Goal: Navigation & Orientation: Find specific page/section

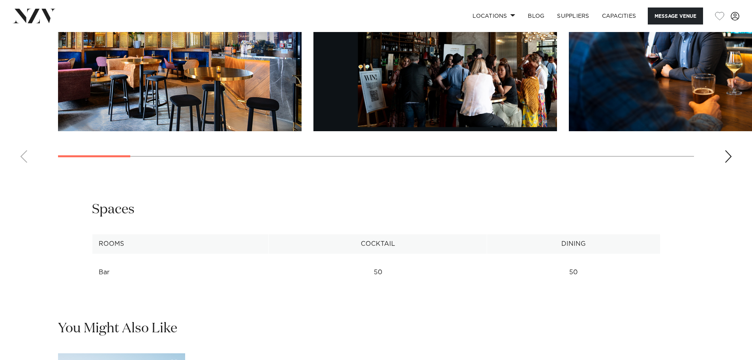
scroll to position [921, 0]
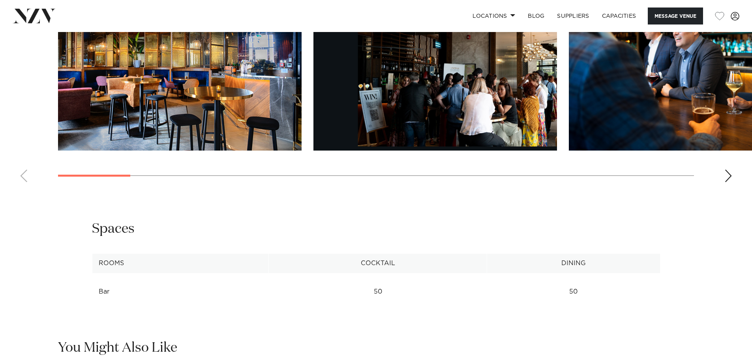
click at [728, 174] on div "Next slide" at bounding box center [728, 175] width 8 height 13
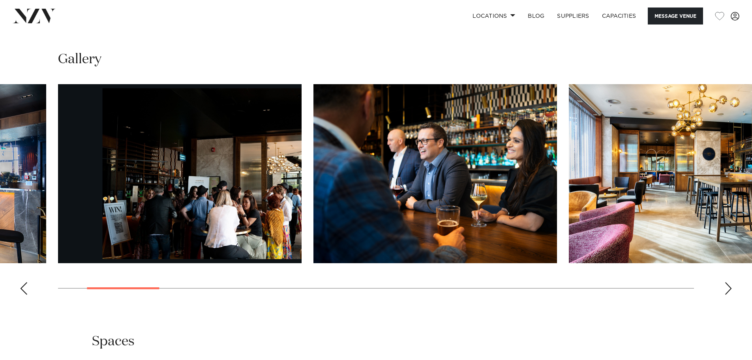
scroll to position [789, 0]
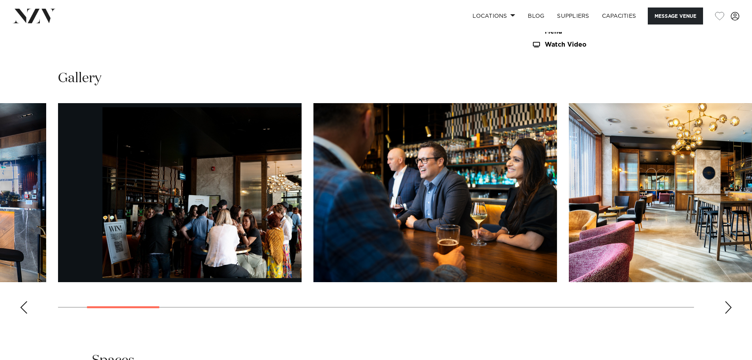
click at [727, 310] on div "Next slide" at bounding box center [728, 307] width 8 height 13
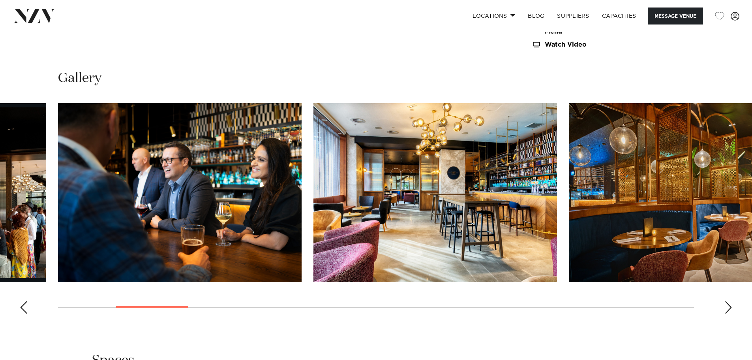
click at [728, 307] on div "Next slide" at bounding box center [728, 307] width 8 height 13
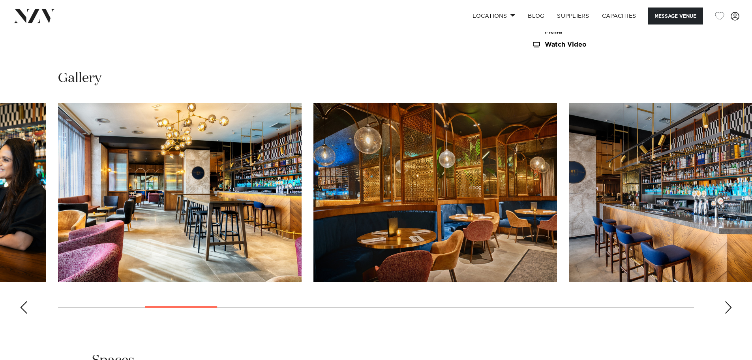
click at [728, 307] on div "Next slide" at bounding box center [728, 307] width 8 height 13
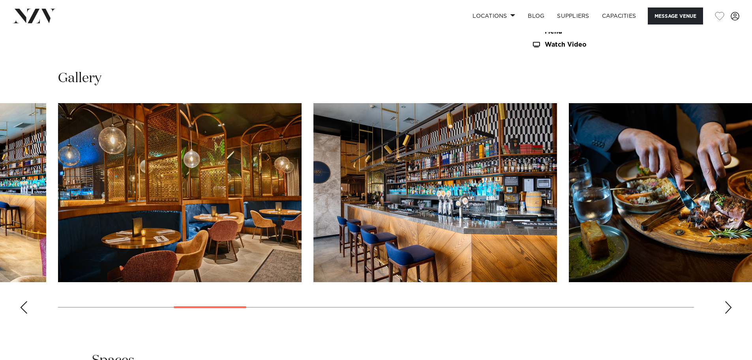
click at [728, 307] on div "Next slide" at bounding box center [728, 307] width 8 height 13
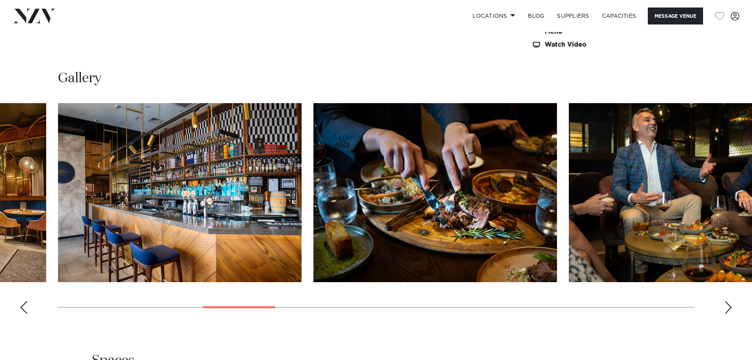
click at [728, 307] on div "Next slide" at bounding box center [728, 307] width 8 height 13
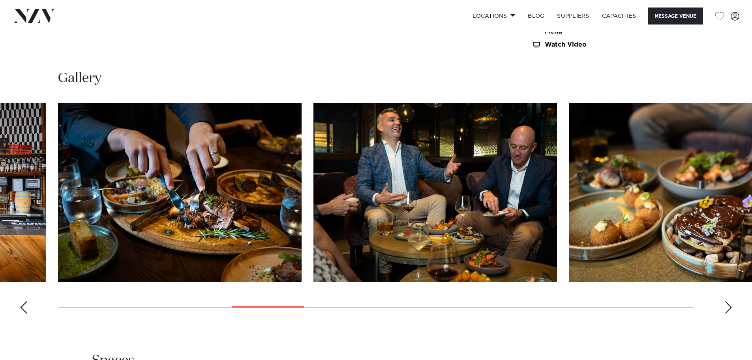
click at [728, 307] on div "Next slide" at bounding box center [728, 307] width 8 height 13
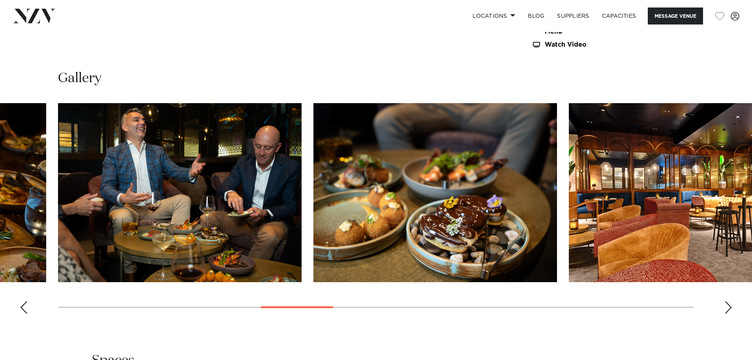
click at [728, 307] on div "Next slide" at bounding box center [728, 307] width 8 height 13
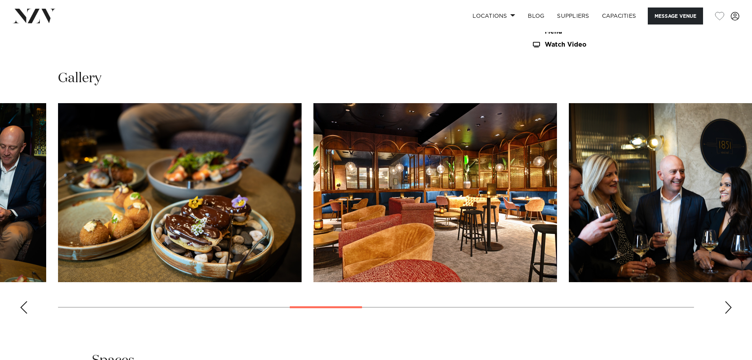
click at [728, 307] on div "Next slide" at bounding box center [728, 307] width 8 height 13
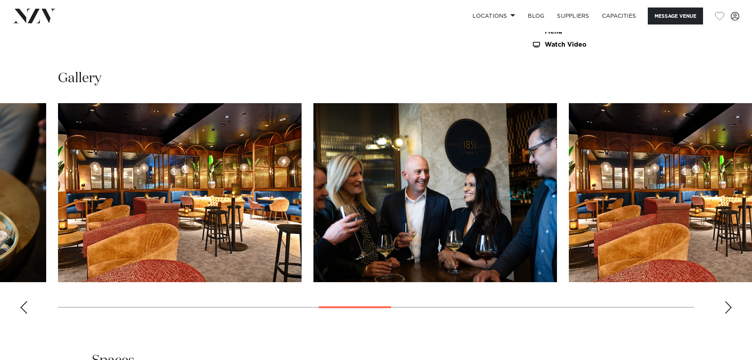
click at [728, 307] on div "Next slide" at bounding box center [728, 307] width 8 height 13
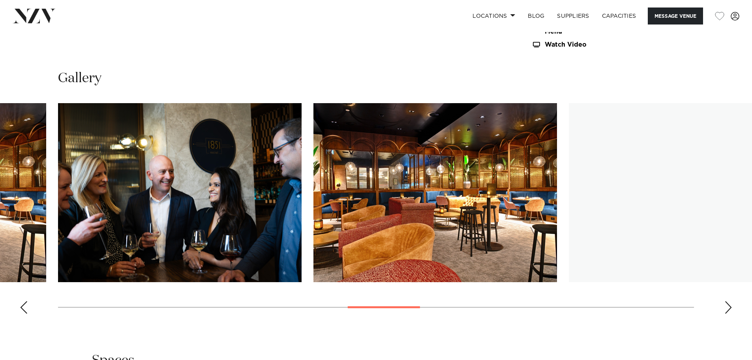
click at [728, 307] on div "Next slide" at bounding box center [728, 307] width 8 height 13
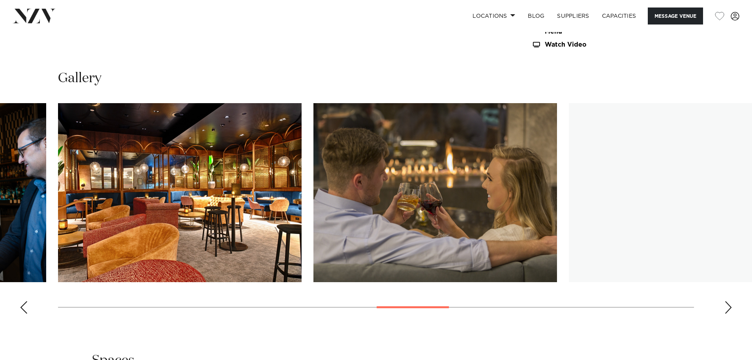
click at [728, 307] on div "Next slide" at bounding box center [728, 307] width 8 height 13
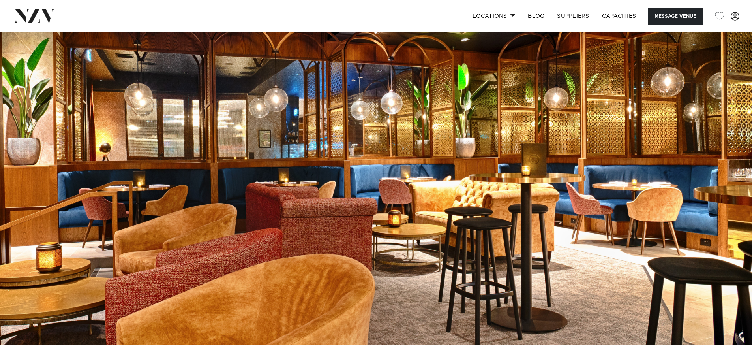
scroll to position [0, 0]
